Goal: Transaction & Acquisition: Subscribe to service/newsletter

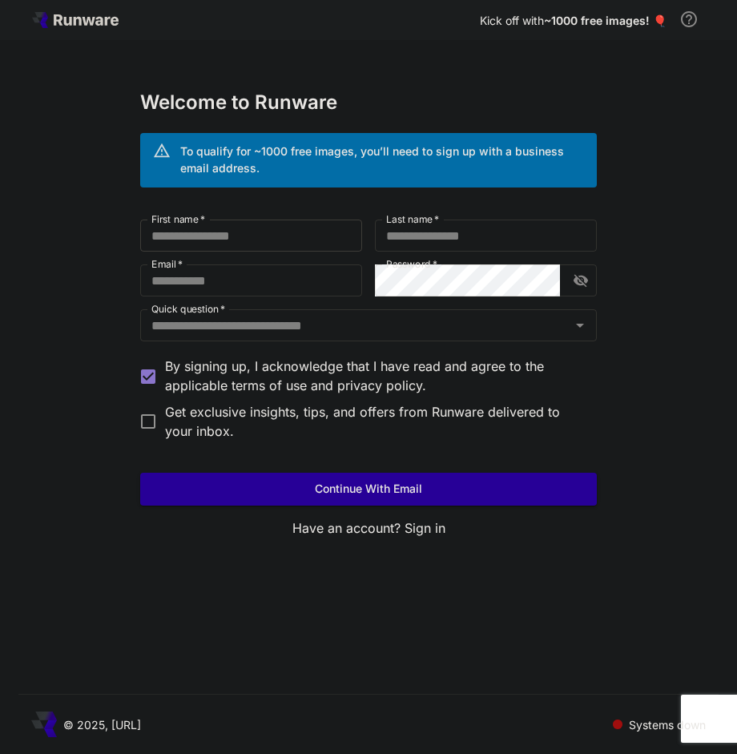
click at [318, 240] on input "First name   *" at bounding box center [251, 235] width 222 height 32
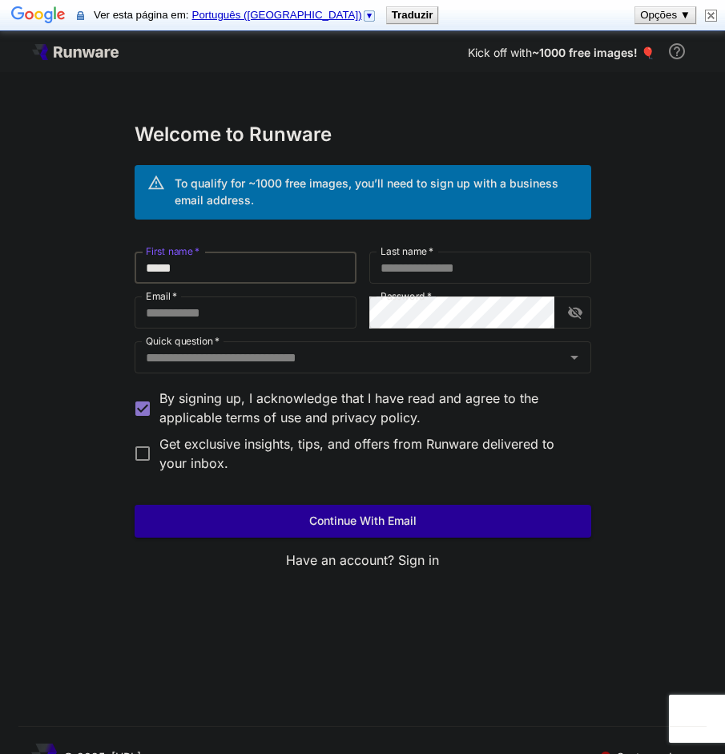
type input "*****"
click at [429, 258] on label "Last name   *" at bounding box center [406, 251] width 53 height 14
click at [429, 258] on input "Last name   *" at bounding box center [480, 267] width 222 height 32
type input "*******"
click at [336, 312] on input "Email   *" at bounding box center [246, 312] width 222 height 32
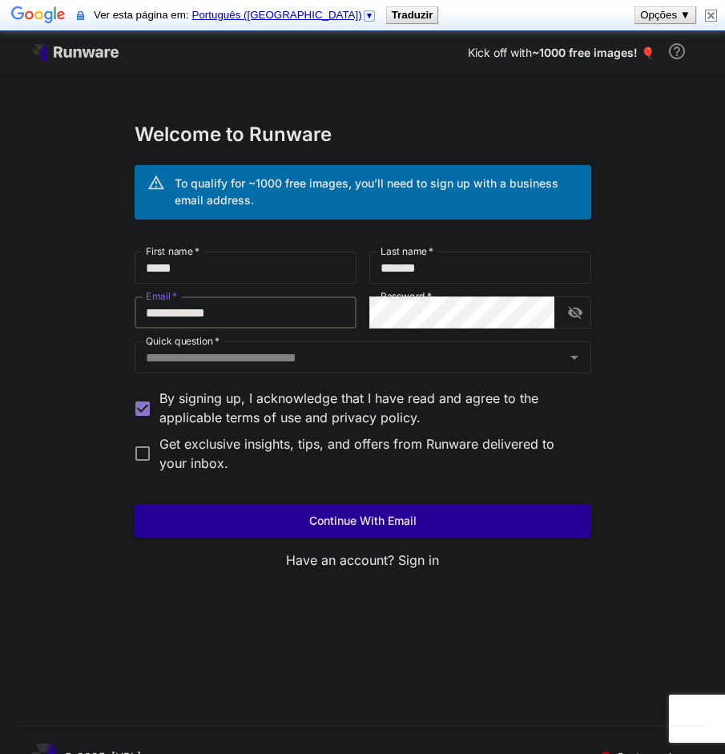
type input "**********"
click at [291, 357] on input "Quick question   *" at bounding box center [349, 357] width 421 height 22
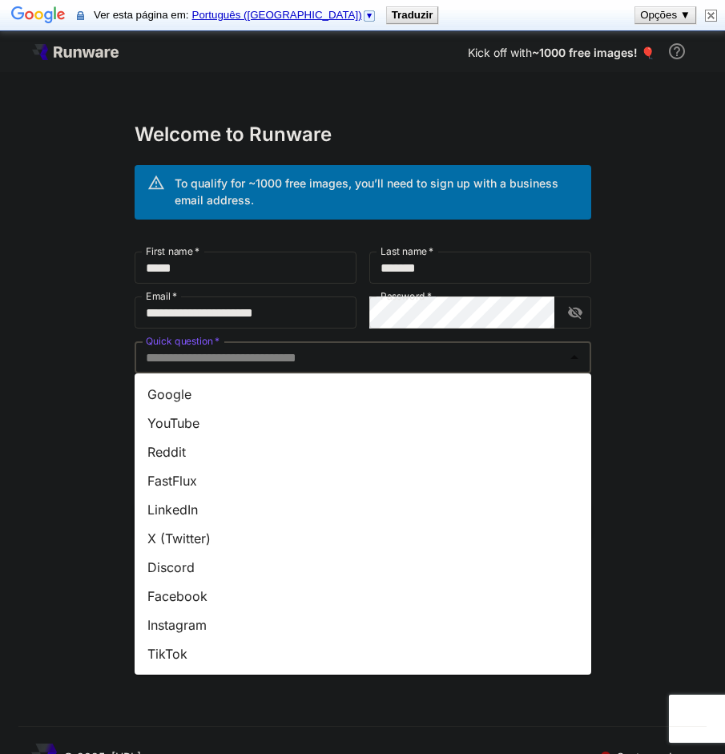
click at [197, 402] on li "Google" at bounding box center [363, 394] width 457 height 29
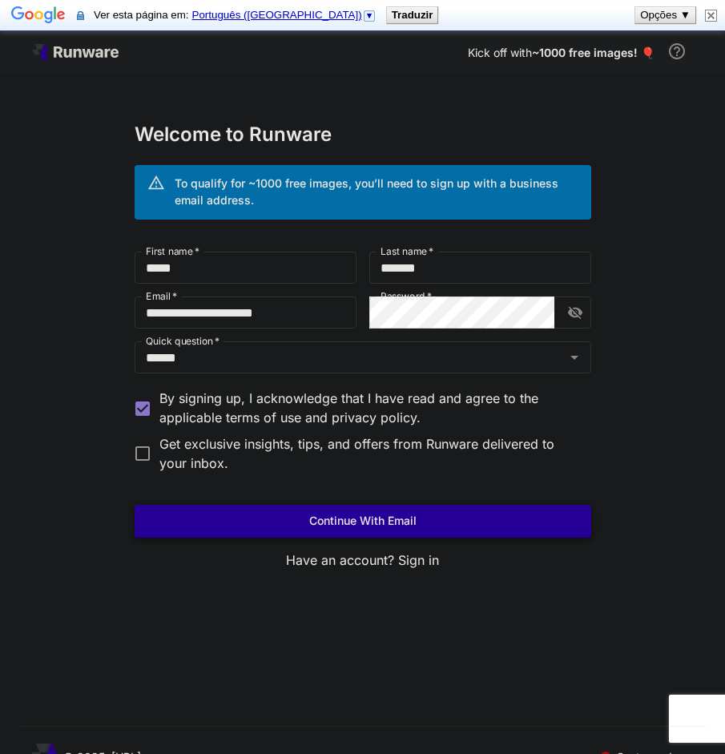
click at [201, 523] on button "Continue with email" at bounding box center [363, 521] width 457 height 33
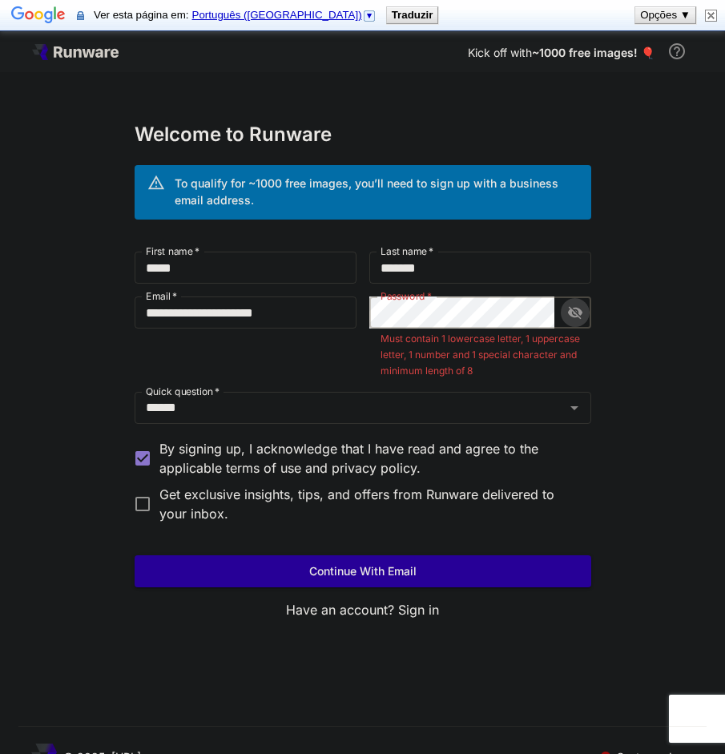
click at [568, 310] on icon "toggle password visibility" at bounding box center [575, 312] width 16 height 16
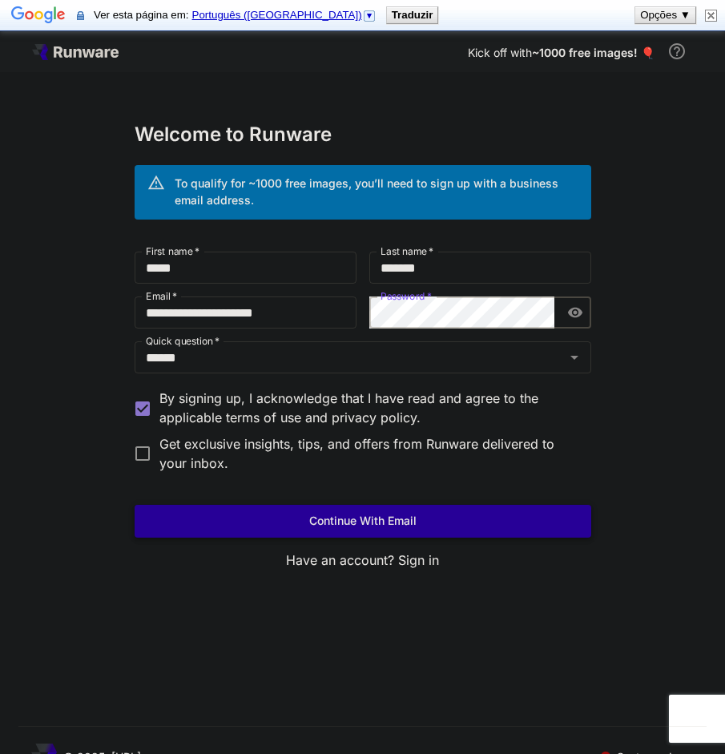
click at [439, 519] on button "Continue with email" at bounding box center [363, 521] width 457 height 33
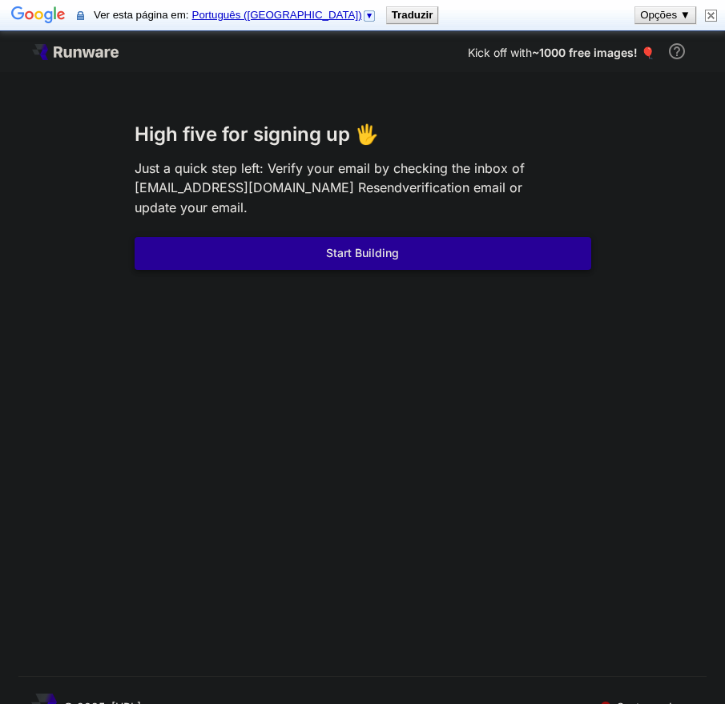
click at [407, 237] on button "Start Building" at bounding box center [363, 253] width 457 height 33
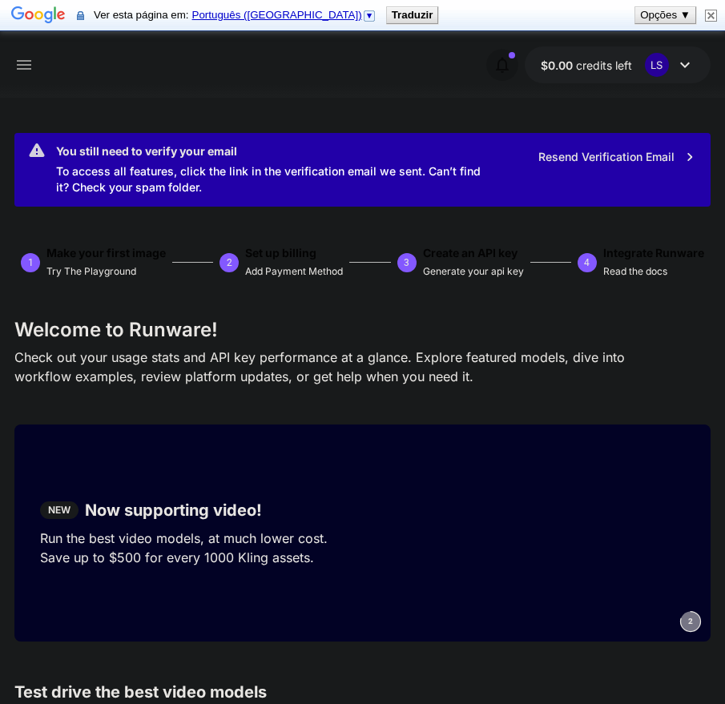
click at [513, 59] on button "button" at bounding box center [502, 65] width 32 height 32
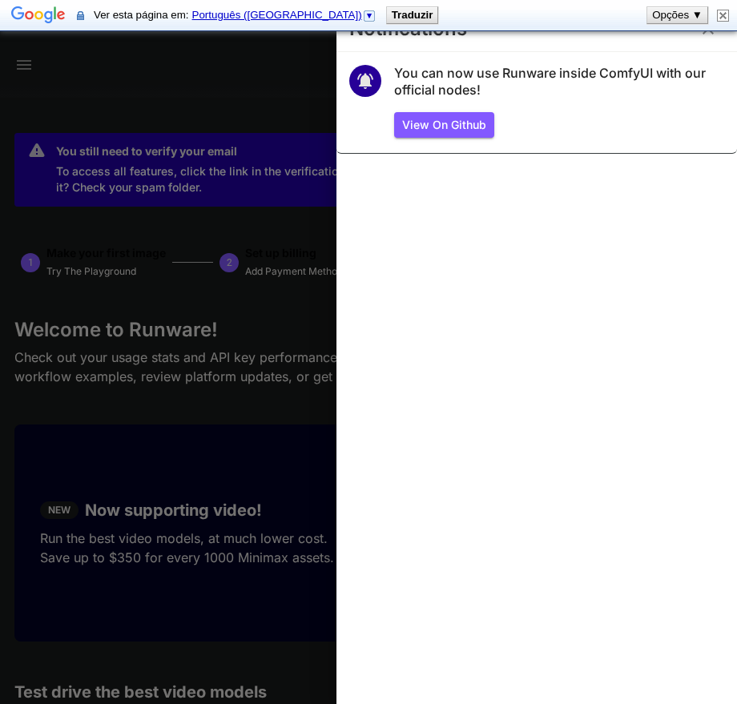
click at [255, 76] on div at bounding box center [368, 352] width 737 height 704
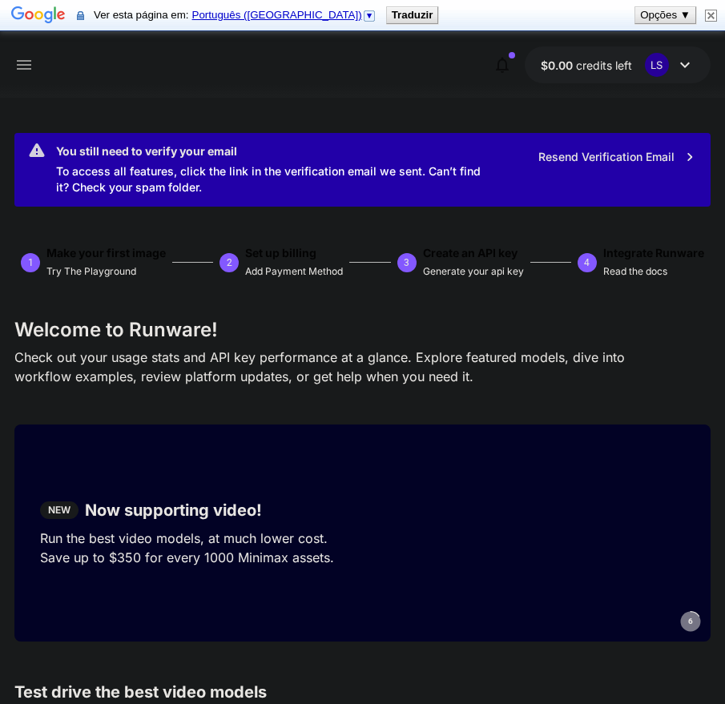
click at [25, 66] on icon at bounding box center [24, 65] width 14 height 10
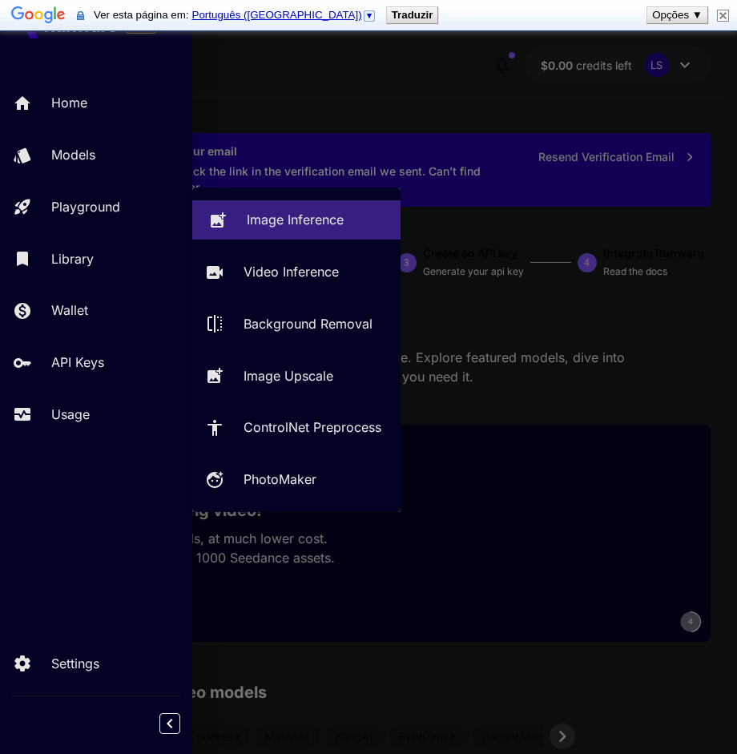
click at [284, 215] on p "Image Inference" at bounding box center [295, 219] width 97 height 19
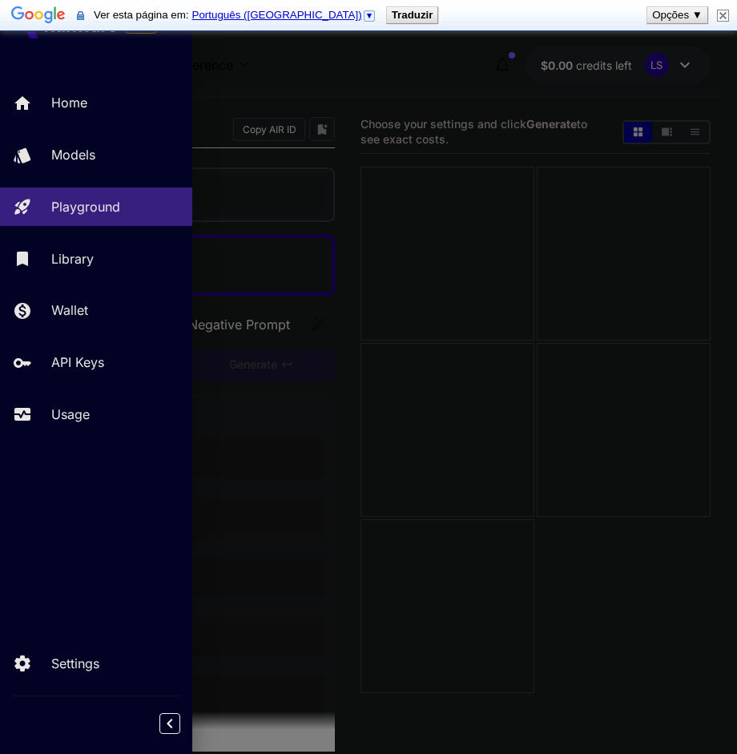
click at [347, 300] on div at bounding box center [368, 377] width 737 height 754
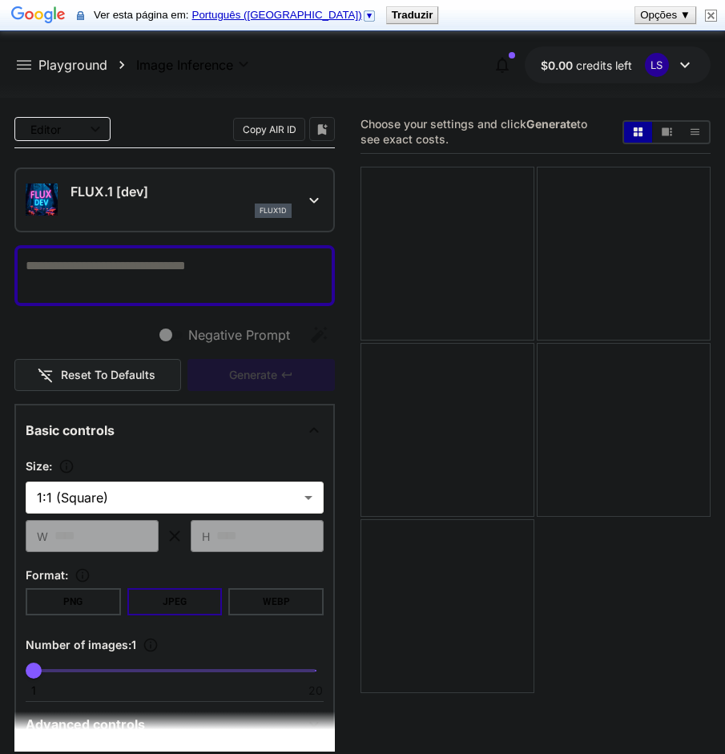
click at [198, 272] on textarea "Negative Prompt" at bounding box center [175, 275] width 298 height 38
click at [17, 62] on icon at bounding box center [23, 64] width 19 height 19
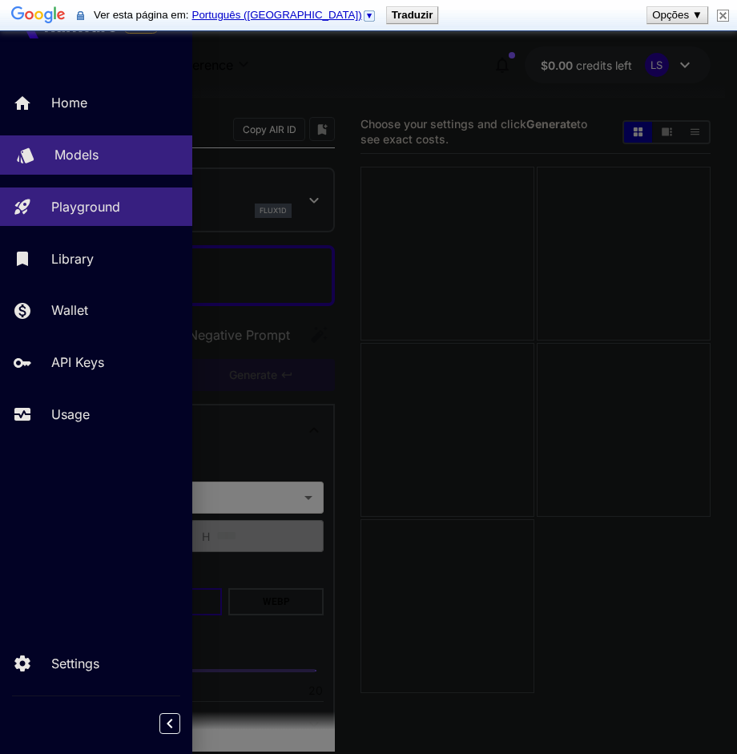
click at [99, 147] on p "Models" at bounding box center [76, 154] width 44 height 19
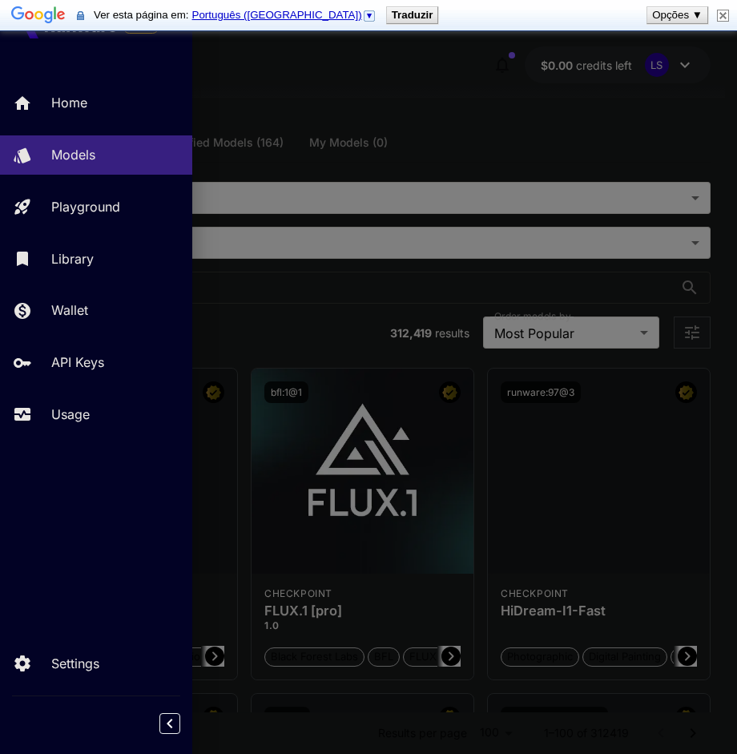
click at [414, 150] on div at bounding box center [368, 377] width 737 height 754
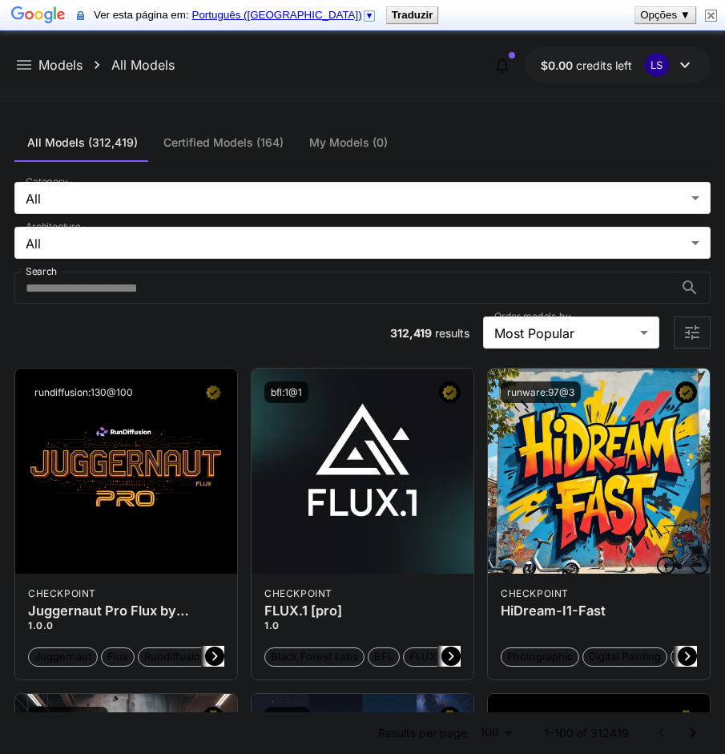
click at [178, 320] on section "**********" at bounding box center [362, 265] width 696 height 167
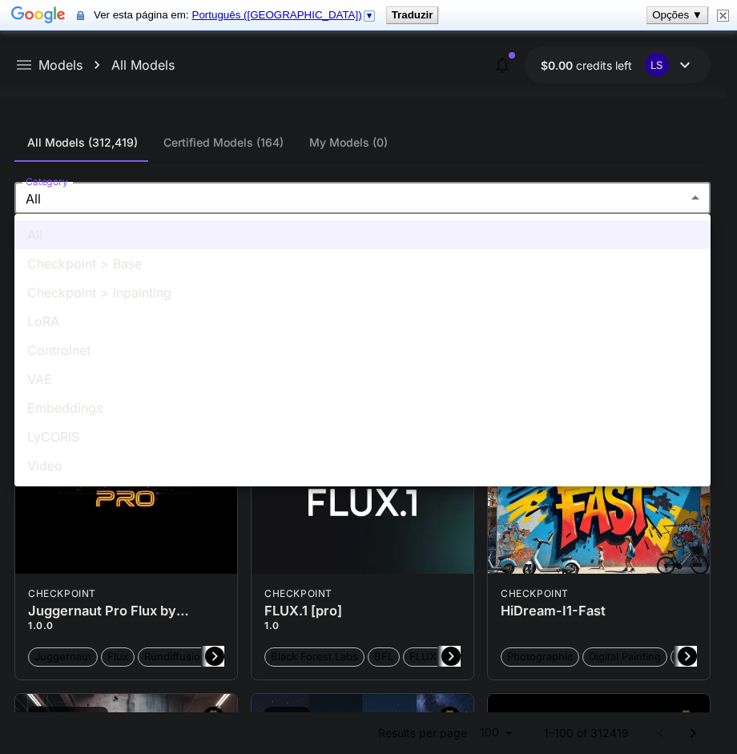
click at [130, 195] on div at bounding box center [368, 377] width 737 height 754
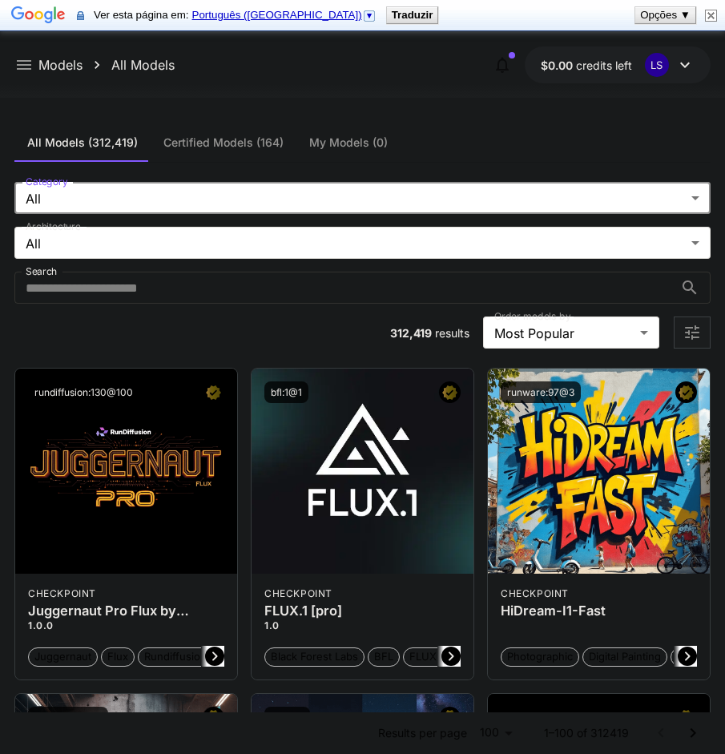
click at [46, 65] on p "Models" at bounding box center [60, 64] width 44 height 19
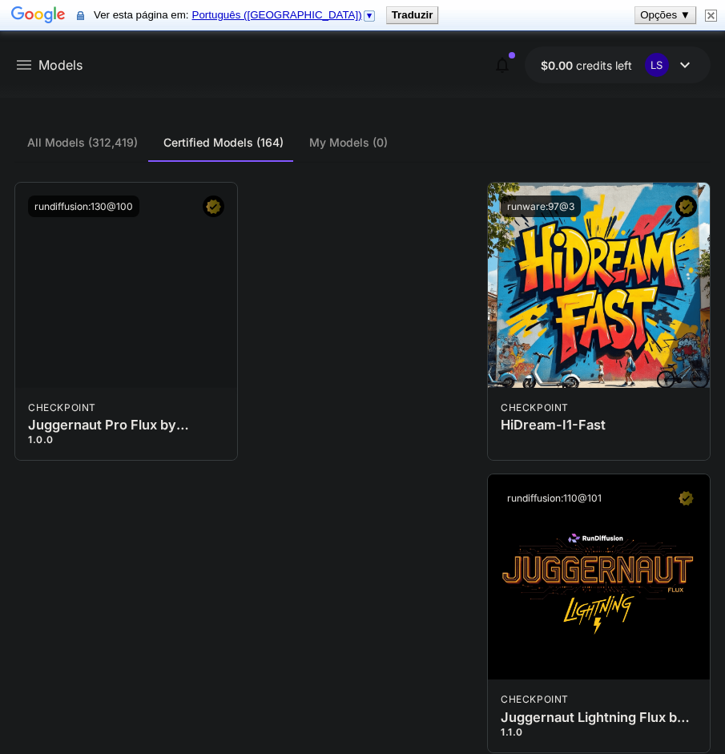
click at [29, 62] on icon at bounding box center [24, 65] width 14 height 10
